Goal: Navigation & Orientation: Find specific page/section

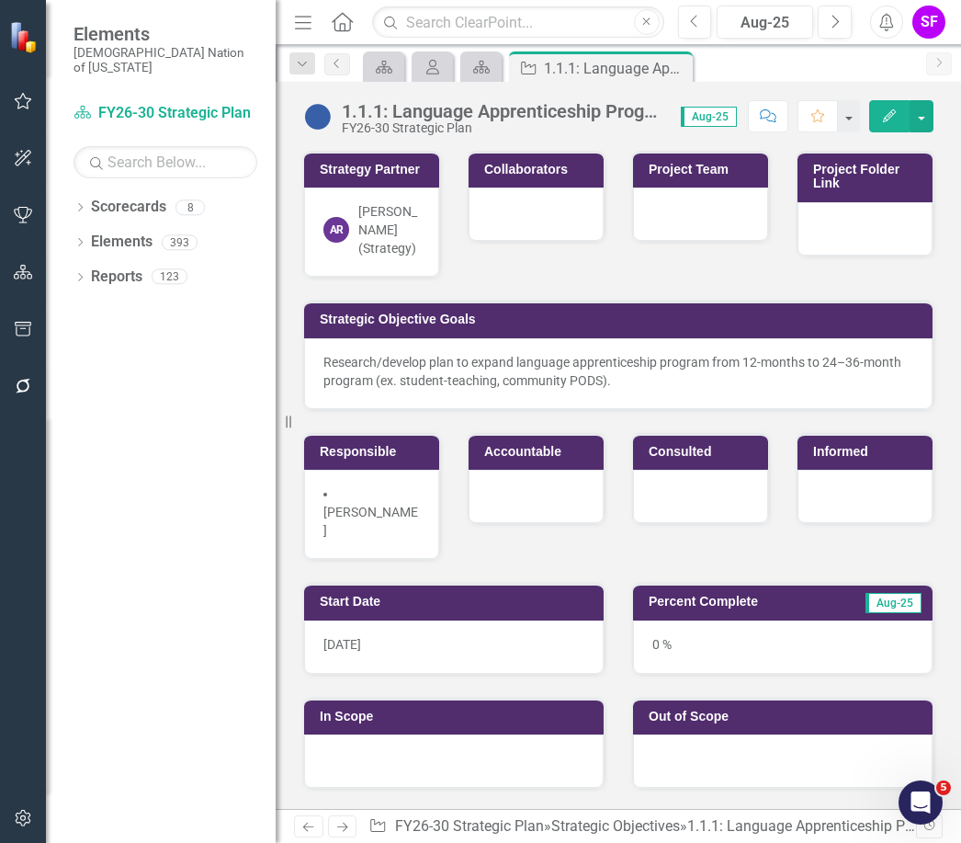
click at [146, 197] on link "Scorecards" at bounding box center [128, 207] width 75 height 21
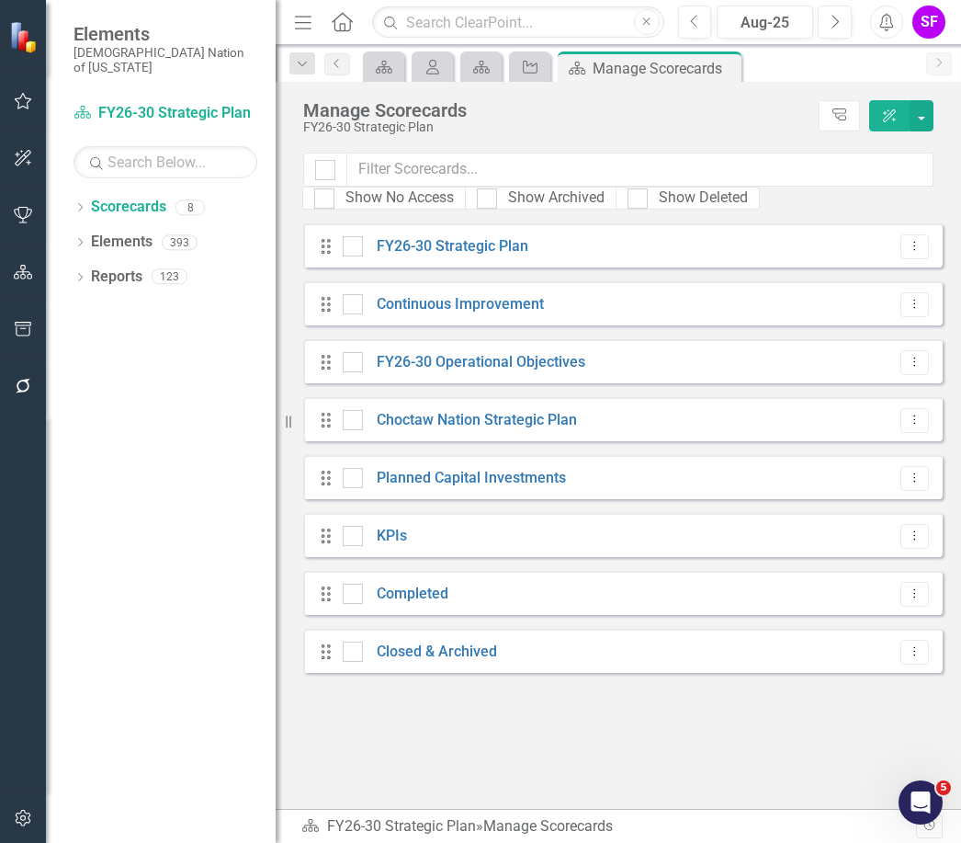
click at [477, 254] on link "FY26-30 Strategic Plan" at bounding box center [445, 246] width 165 height 21
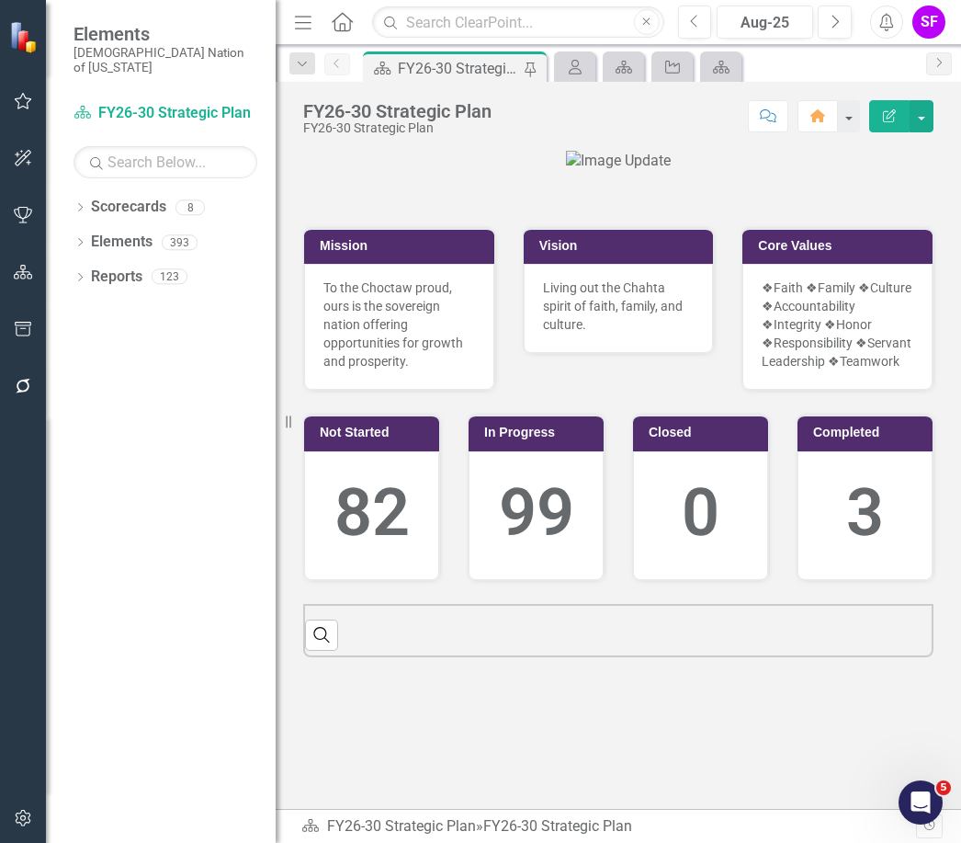
click at [307, 26] on icon "Menu" at bounding box center [303, 21] width 24 height 19
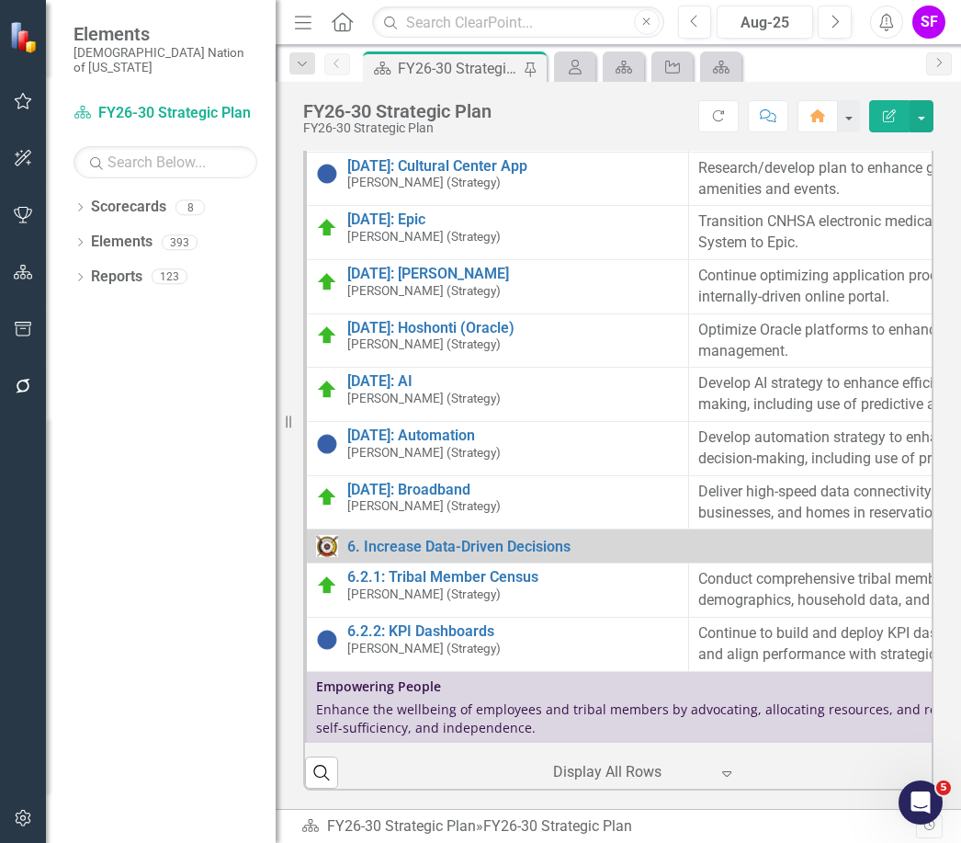
scroll to position [6472, 0]
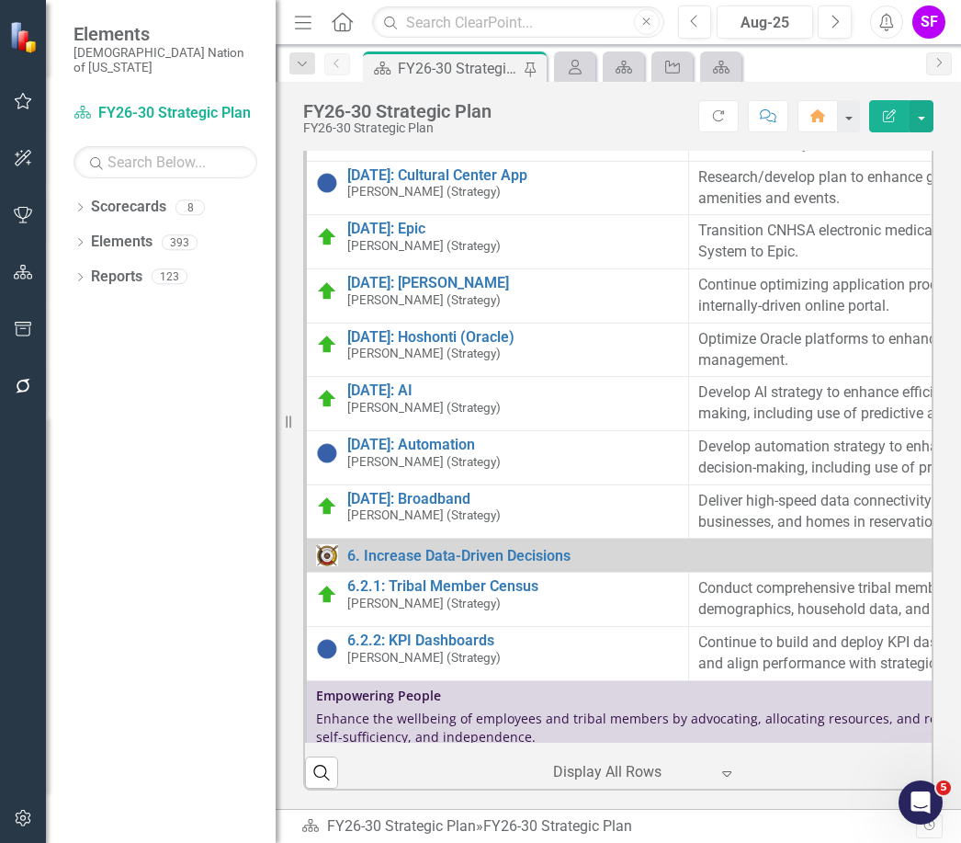
click at [484, 596] on small "[PERSON_NAME] (Strategy)" at bounding box center [423, 603] width 153 height 14
click at [421, 578] on link "6.2.1: Tribal Member Census" at bounding box center [514, 586] width 334 height 17
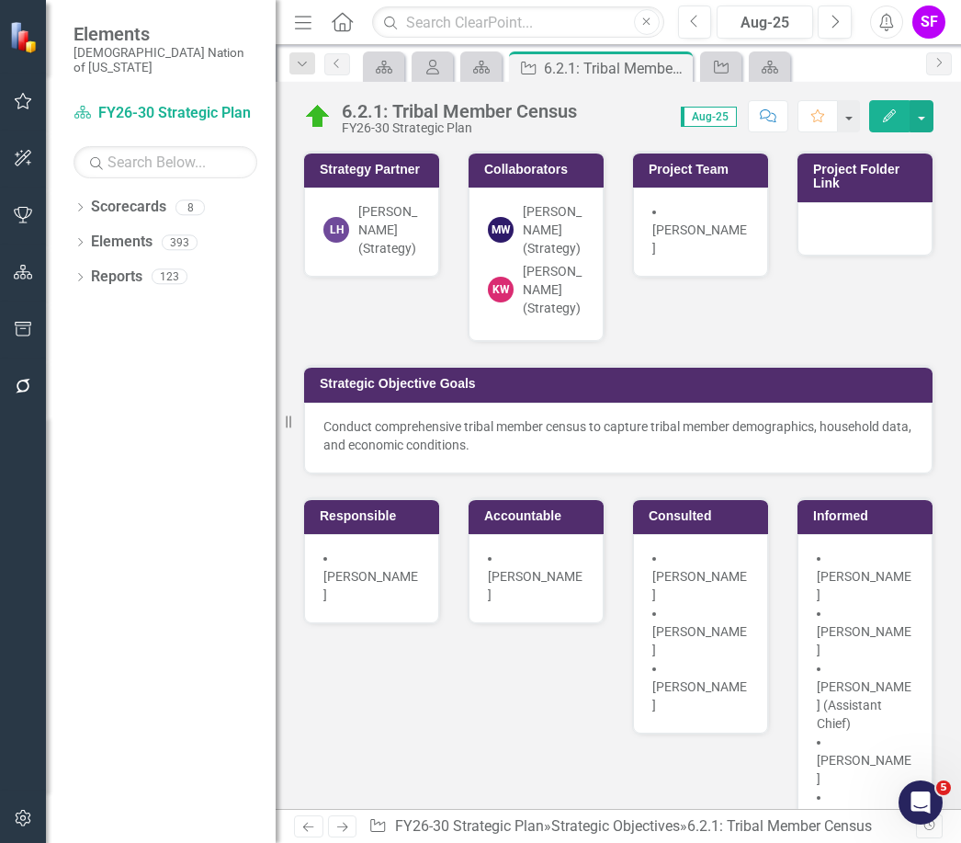
click at [300, 29] on icon "Menu" at bounding box center [303, 21] width 24 height 19
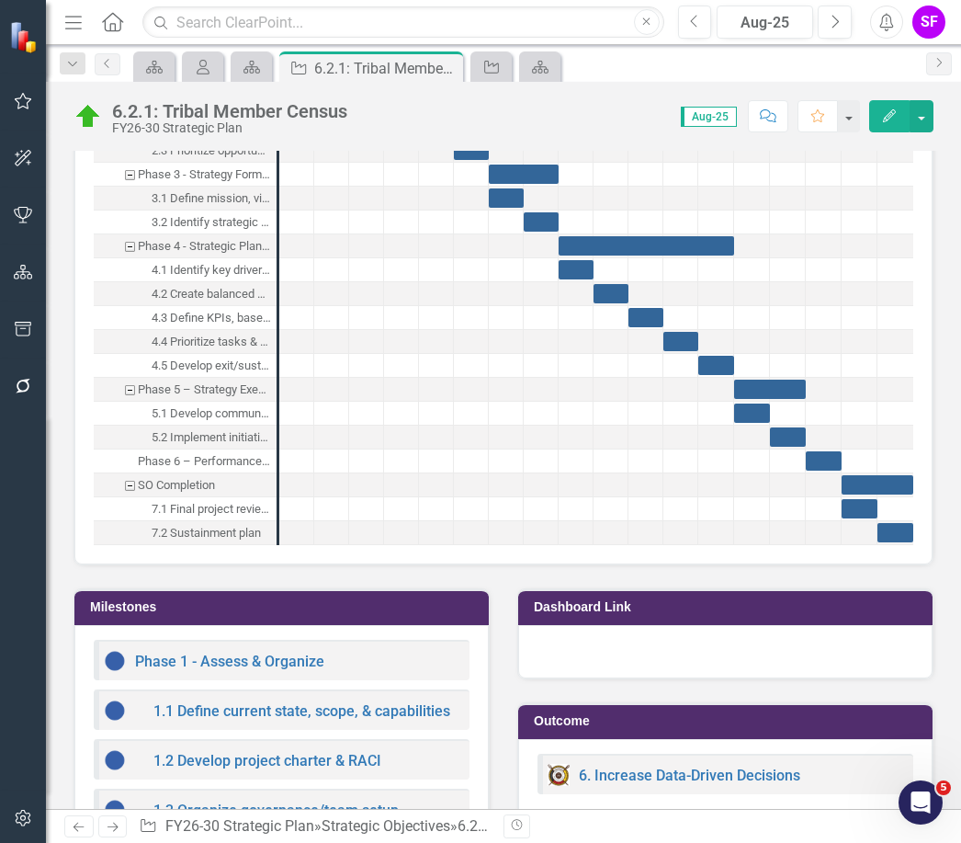
scroll to position [1918, 0]
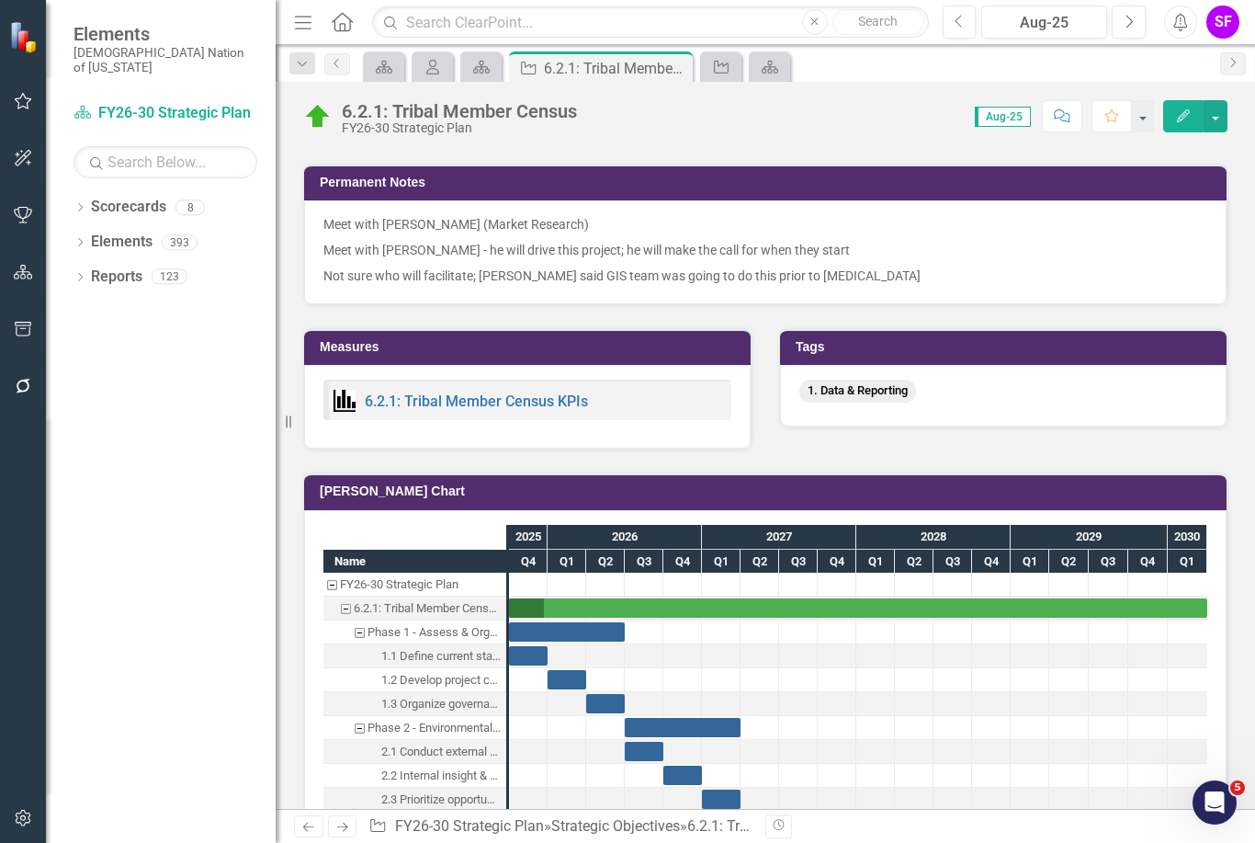
scroll to position [1268, 0]
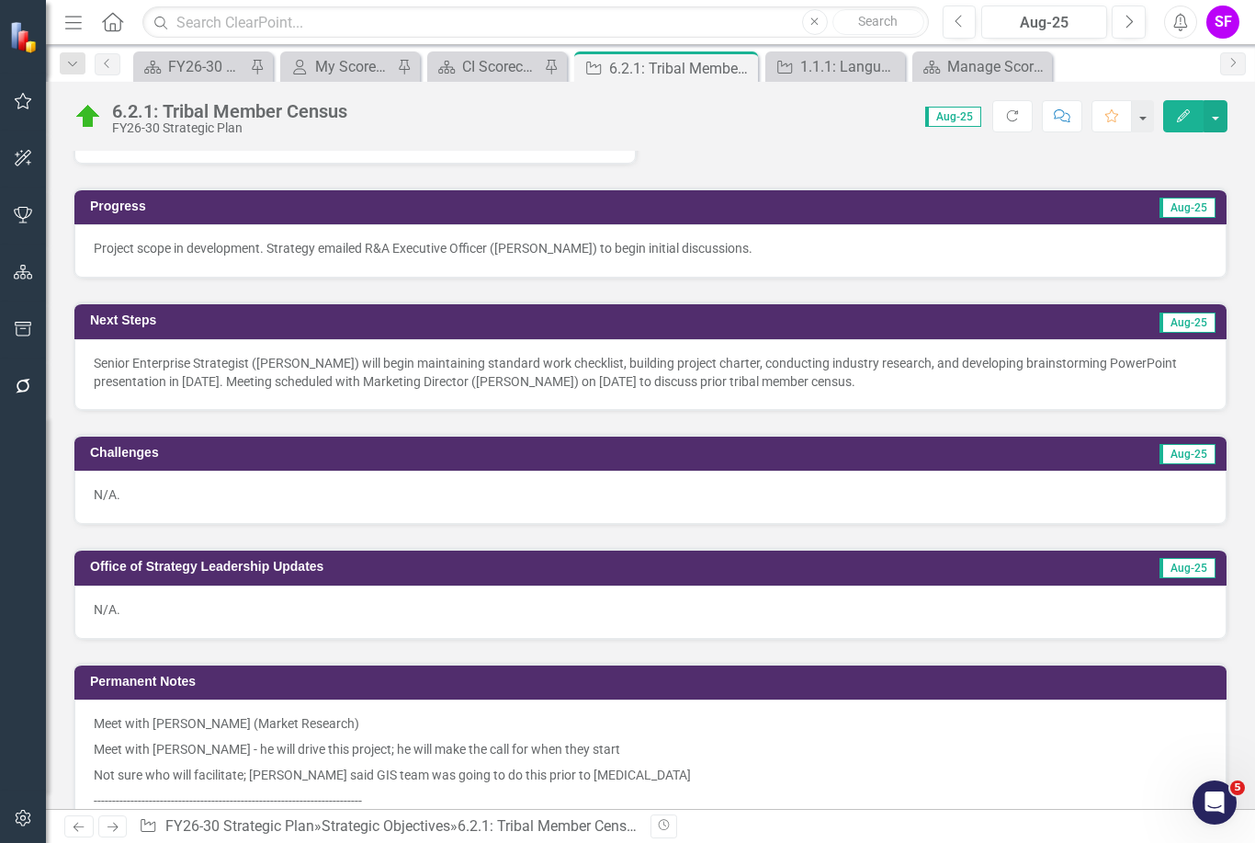
scroll to position [420, 0]
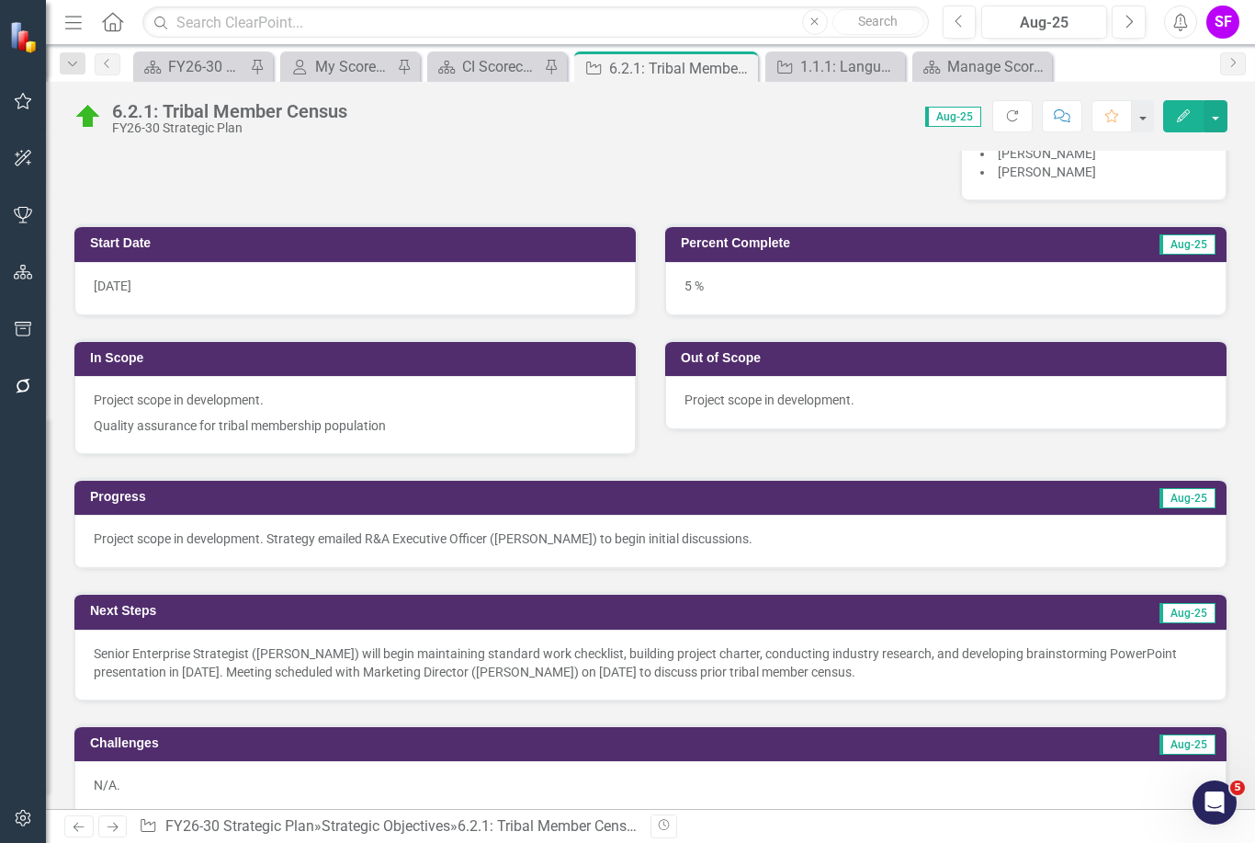
click at [0, 0] on icon "Close" at bounding box center [0, 0] width 0 height 0
